Goal: Task Accomplishment & Management: Complete application form

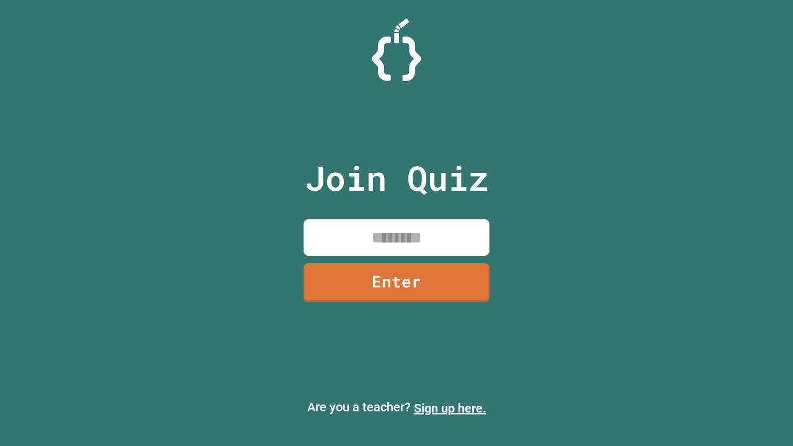
click at [450, 408] on link "Sign up here." at bounding box center [450, 408] width 72 height 15
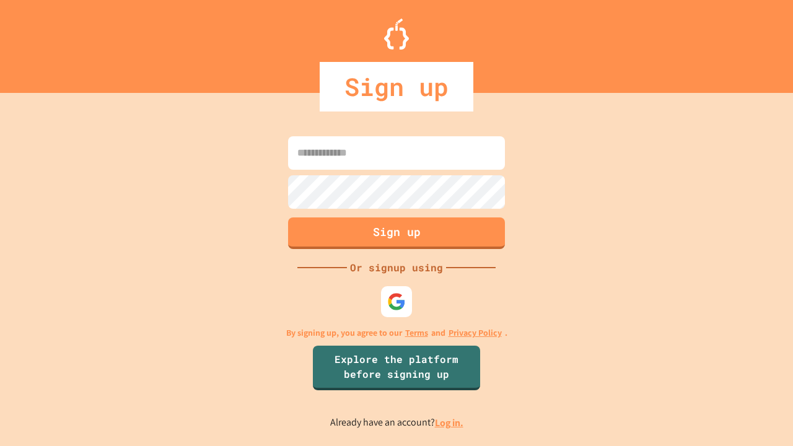
click at [450, 422] on link "Log in." at bounding box center [449, 422] width 28 height 13
